Goal: Ask a question: Seek information or help from site administrators or community

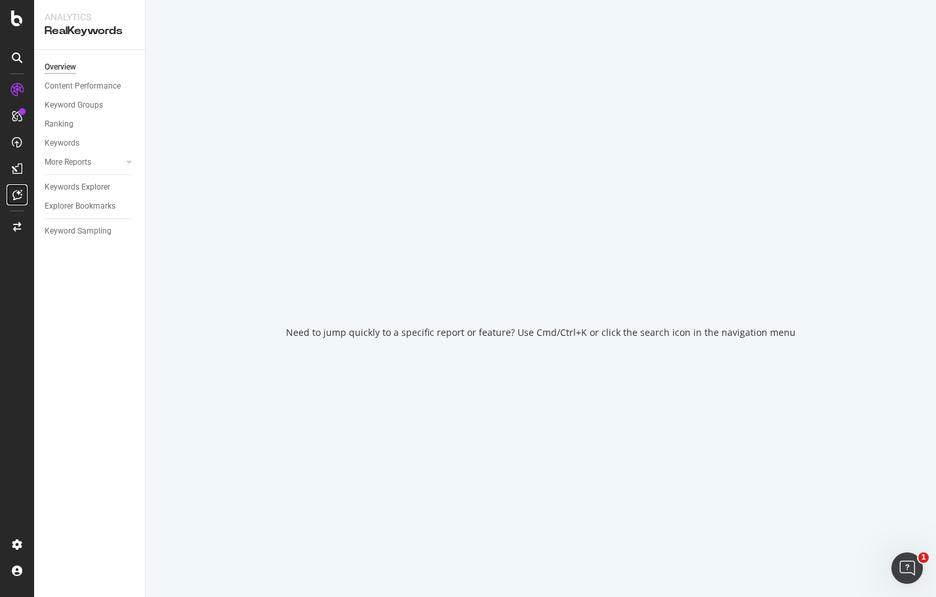
click at [13, 200] on div at bounding box center [17, 194] width 21 height 21
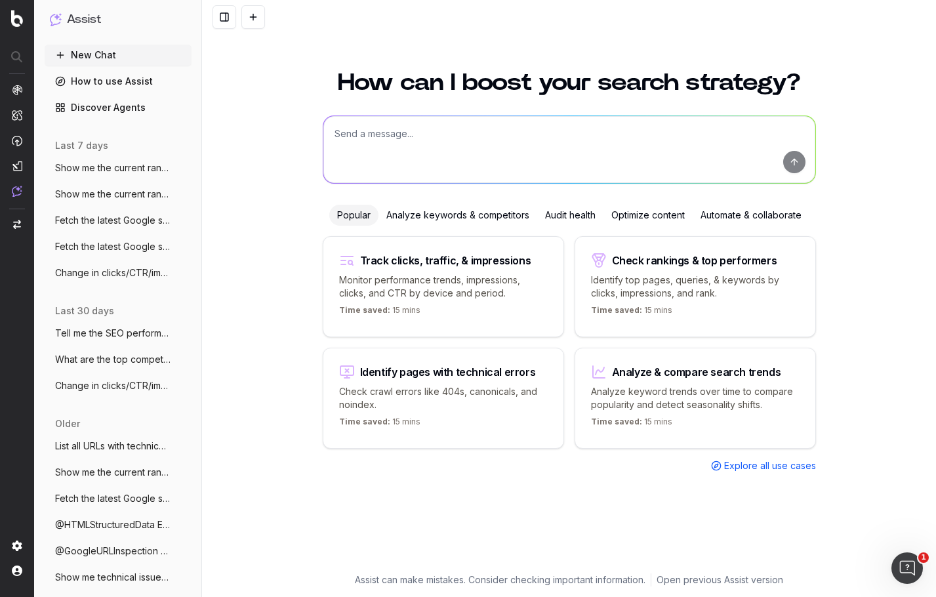
click at [105, 501] on span "Fetch the latest Google search results f" at bounding box center [112, 498] width 115 height 13
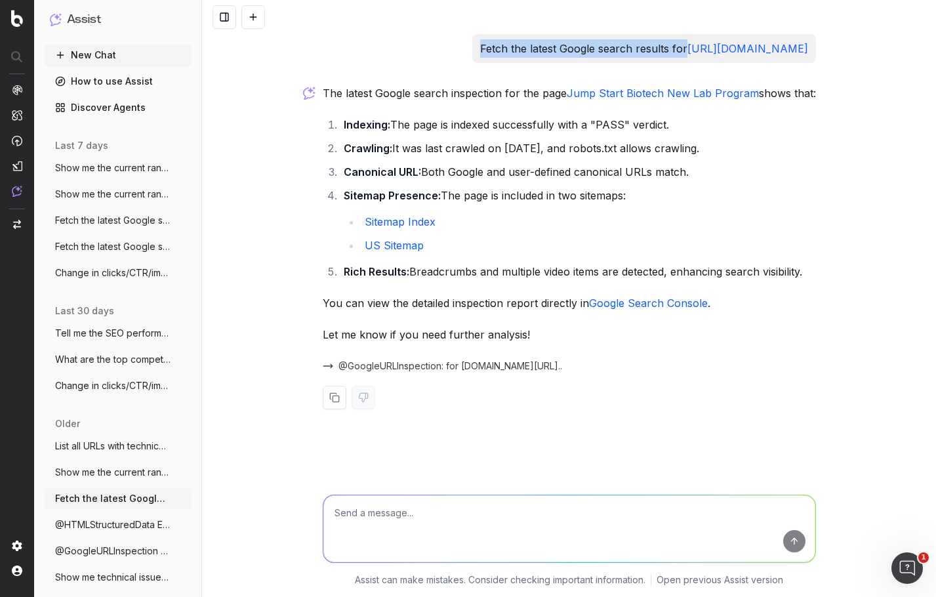
drag, startPoint x: 534, startPoint y: 50, endPoint x: 323, endPoint y: 45, distance: 211.2
click at [472, 45] on div "Fetch the latest Google search results for https://www.thermofisher.com/us/en/h…" at bounding box center [644, 48] width 344 height 29
copy p "Fetch the latest Google search results for"
click at [111, 49] on button "New Chat" at bounding box center [118, 55] width 147 height 21
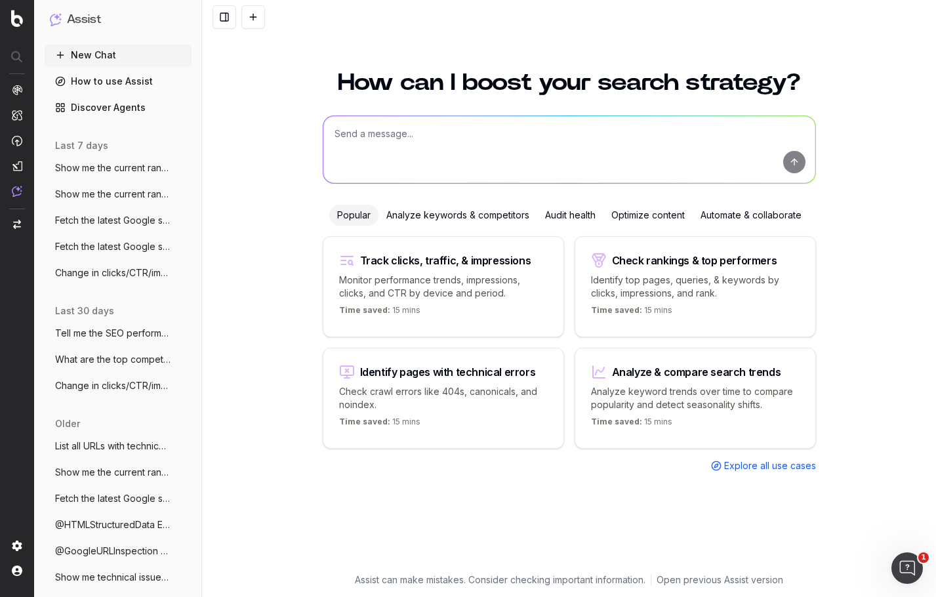
click at [365, 132] on textarea at bounding box center [569, 149] width 492 height 67
paste textarea "Fetch the latest Google search results for"
click at [557, 136] on textarea "Fetch the latest Google search results for" at bounding box center [569, 149] width 492 height 67
paste textarea "https://www.thermofisher.com/us/en/home/life-science/dna-rna-purification-analy…"
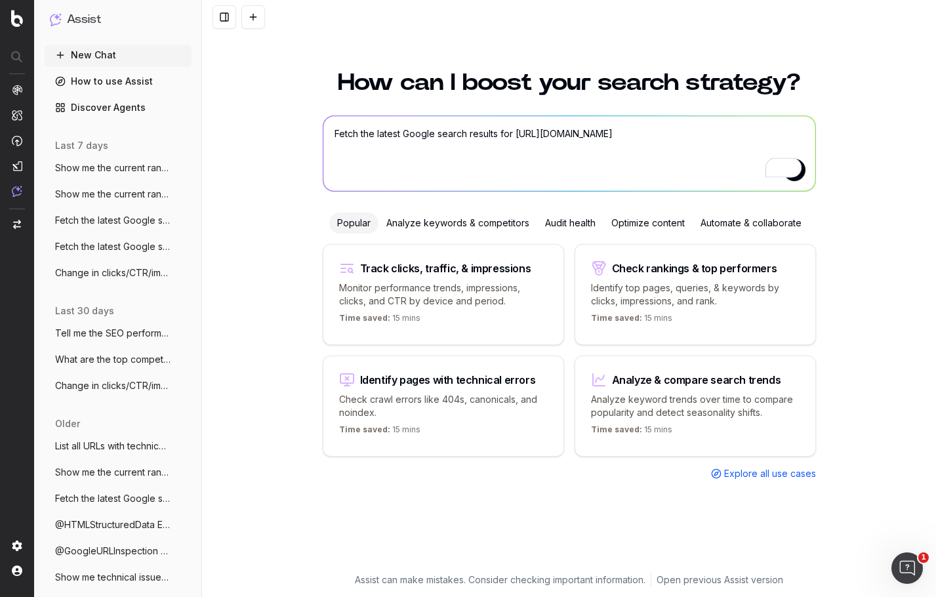
type textarea "Fetch the latest Google search results for https://www.thermofisher.com/us/en/h…"
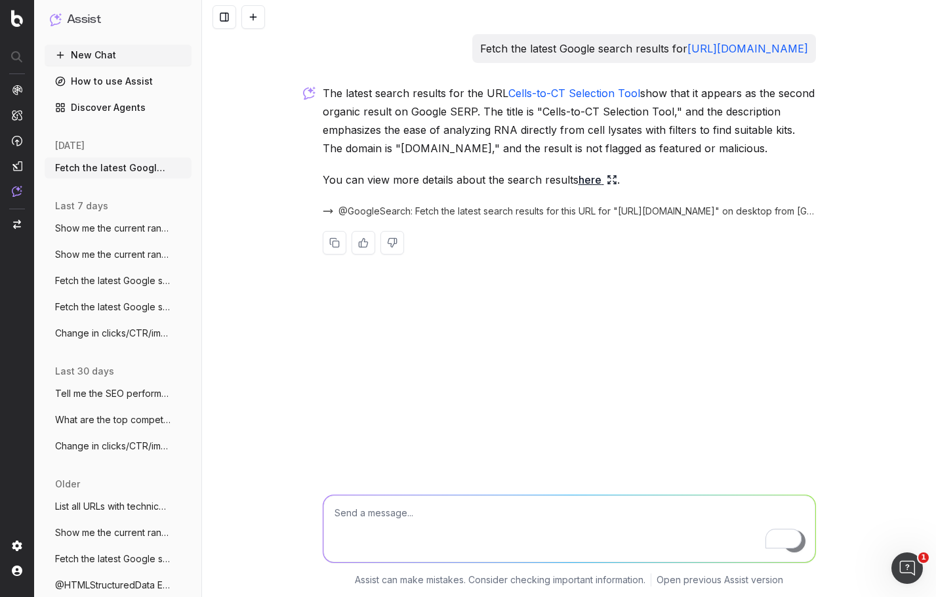
click at [353, 218] on span "@GoogleSearch: Fetch the latest search results for this URL for "https://www.th…" at bounding box center [576, 211] width 477 height 13
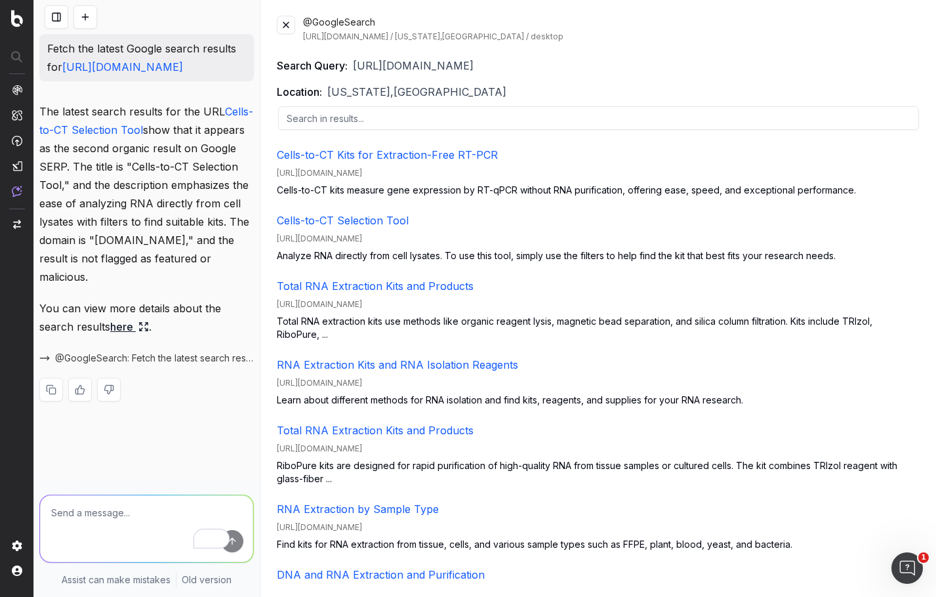
click at [275, 31] on div "@GoogleSearch https://www.thermofisher.com/us/en/home/life-science/dna-rna-puri…" at bounding box center [598, 298] width 675 height 597
click at [282, 28] on button at bounding box center [286, 25] width 18 height 18
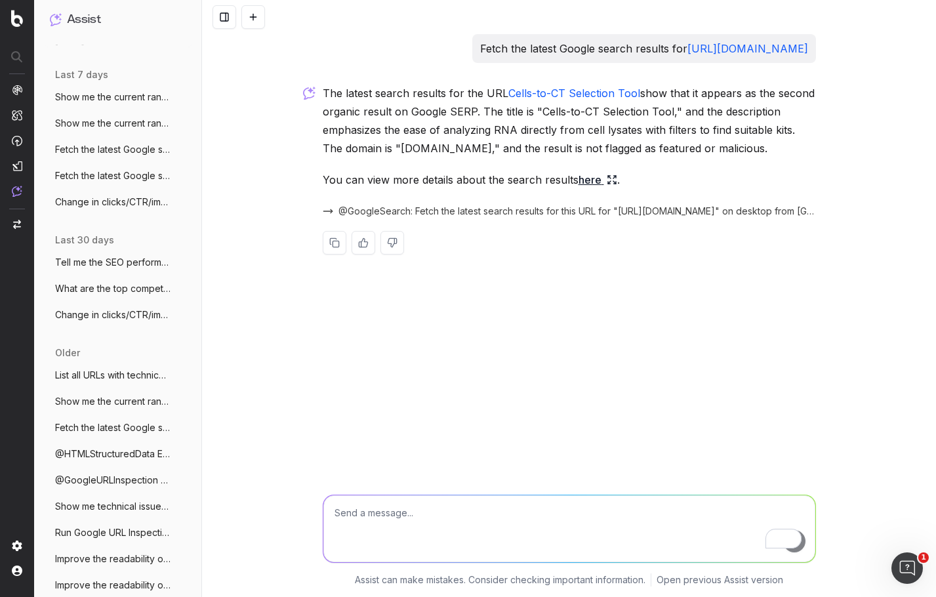
scroll to position [197, 0]
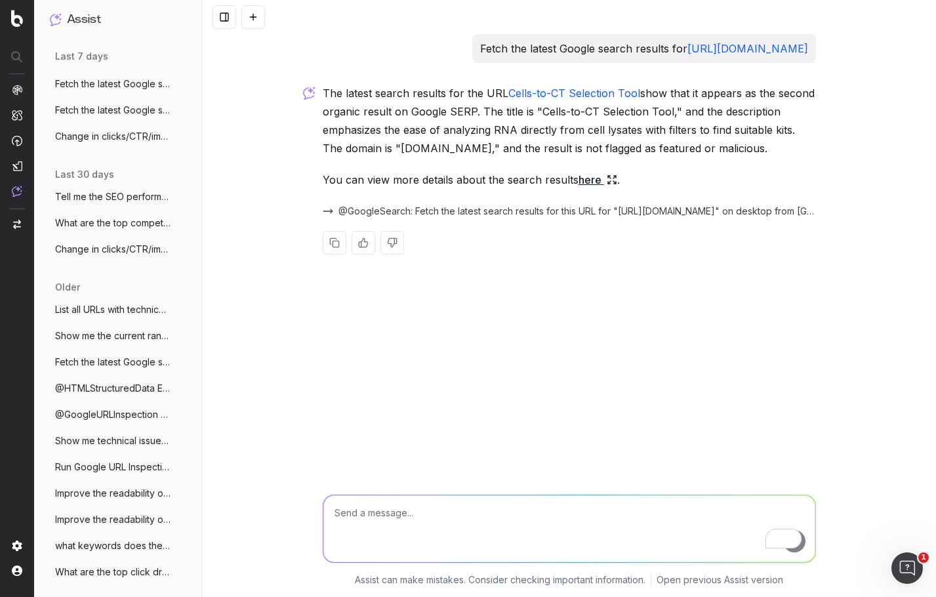
click at [119, 412] on span "@GoogleURLInspection Run Google URL Insp" at bounding box center [112, 414] width 115 height 13
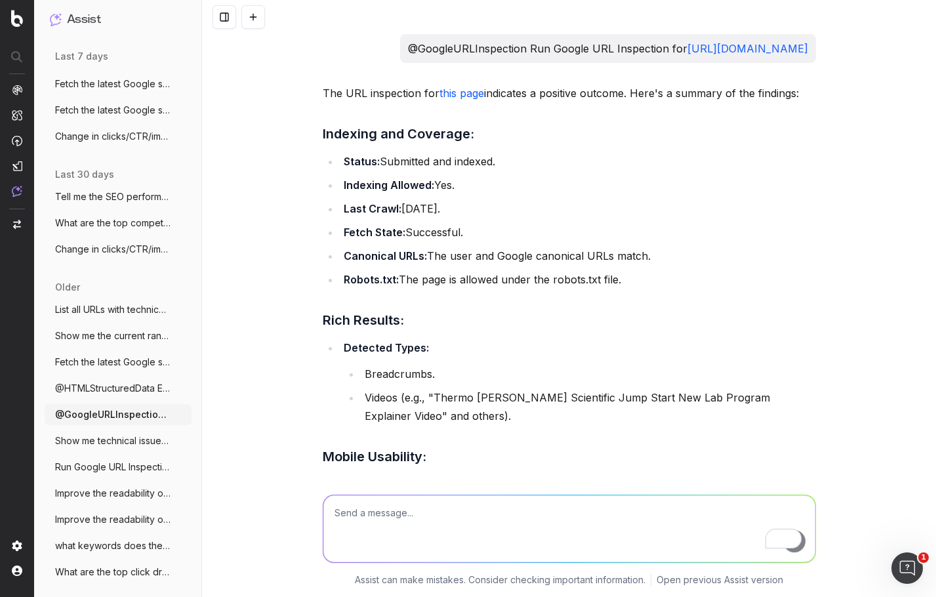
drag, startPoint x: 605, startPoint y: 49, endPoint x: 311, endPoint y: 43, distance: 294.4
click at [311, 43] on div "@GoogleURLInspection Run Google URL Inspection for https://www.thermofisher.com…" at bounding box center [569, 298] width 734 height 597
copy p "@GoogleURLInspection Run Google URL Inspection for"
click at [249, 16] on button at bounding box center [253, 17] width 24 height 24
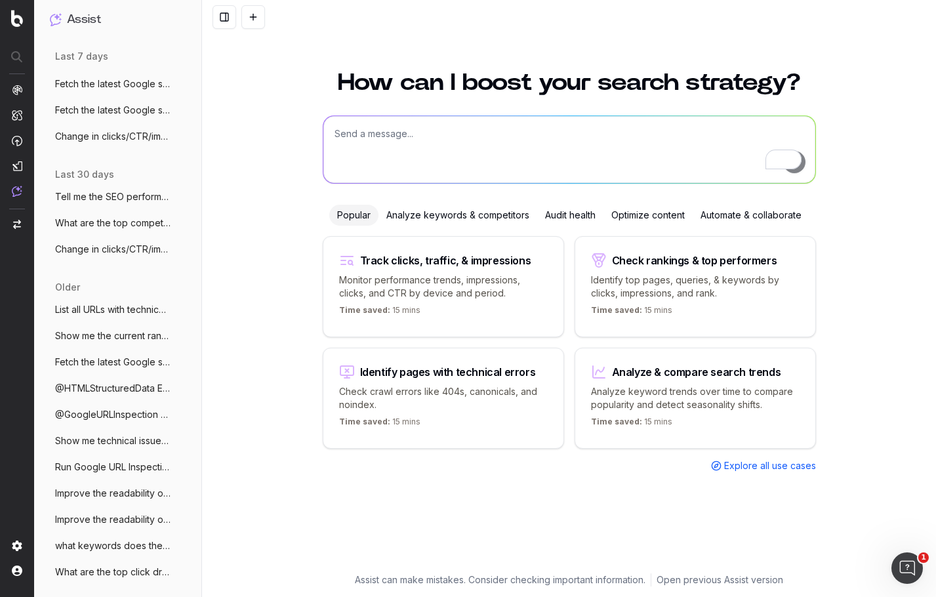
click at [400, 144] on textarea "To enrich screen reader interactions, please activate Accessibility in Grammarl…" at bounding box center [569, 149] width 492 height 67
paste textarea "@GoogleURLInspection Run Google URL Inspection for"
paste textarea "https://www.thermofisher.com/us/en/home/life-science/dna-rna-purification-analy…"
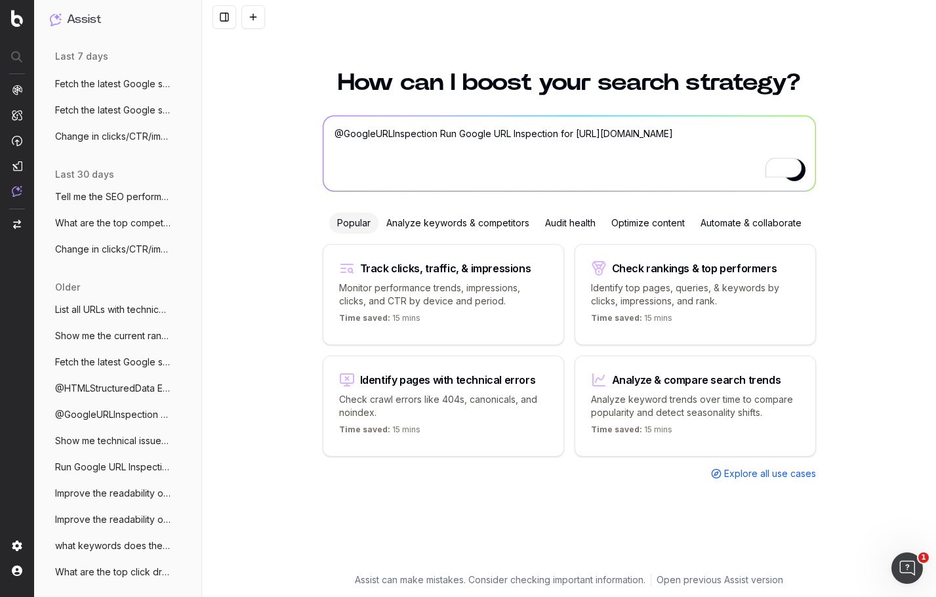
click at [804, 176] on textarea "@GoogleURLInspection Run Google URL Inspection for https://www.thermofisher.com…" at bounding box center [569, 153] width 492 height 75
type textarea "@GoogleURLInspection Run Google URL Inspection for https://www.thermofisher.com…"
click at [802, 176] on button "submit" at bounding box center [794, 170] width 22 height 22
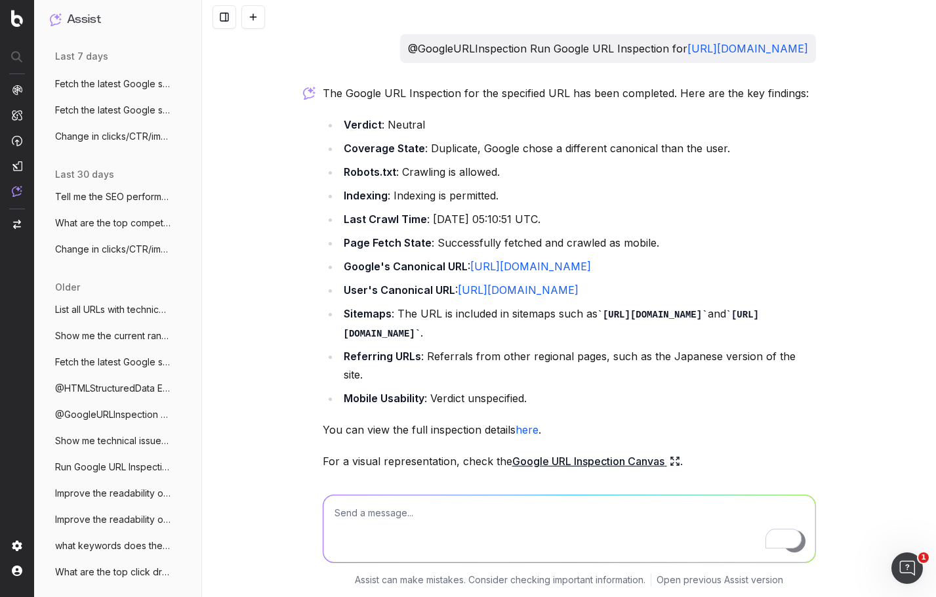
scroll to position [170, 0]
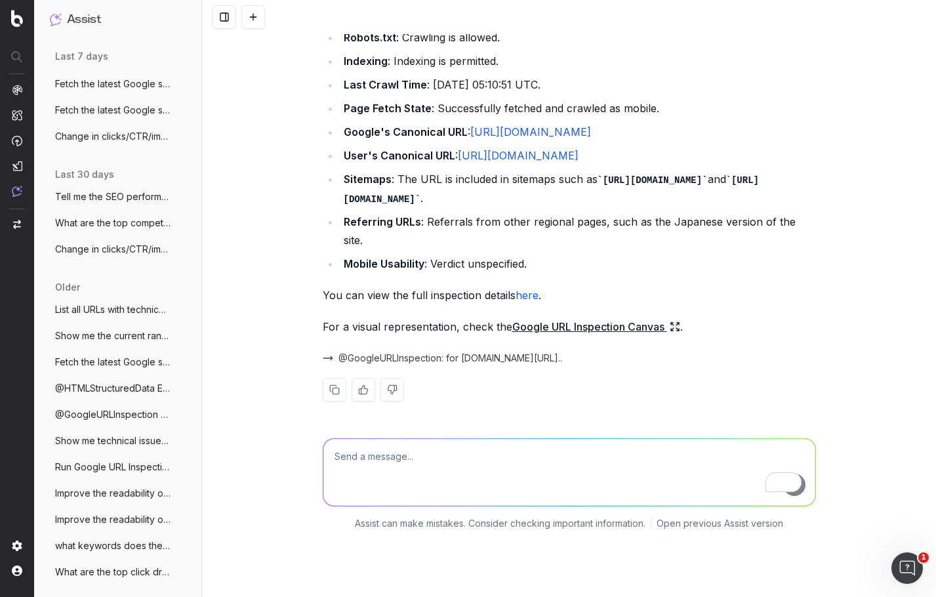
drag, startPoint x: 469, startPoint y: 172, endPoint x: 466, endPoint y: 127, distance: 44.7
click at [466, 127] on li "Google's Canonical URL : https://www.thermofisher.com/es/en/home/life-science/d…" at bounding box center [578, 132] width 476 height 18
